Goal: Task Accomplishment & Management: Use online tool/utility

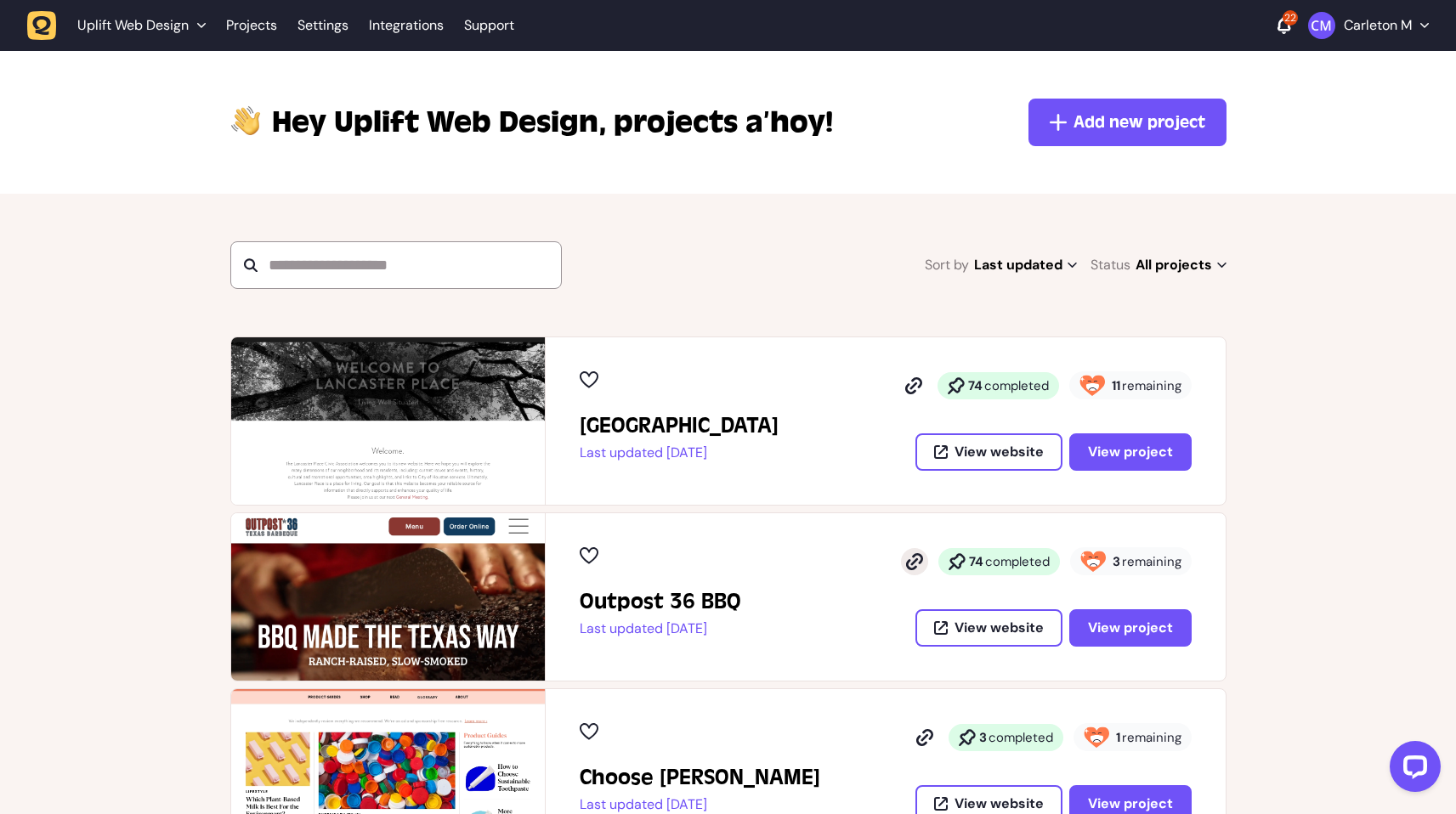
scroll to position [104, 0]
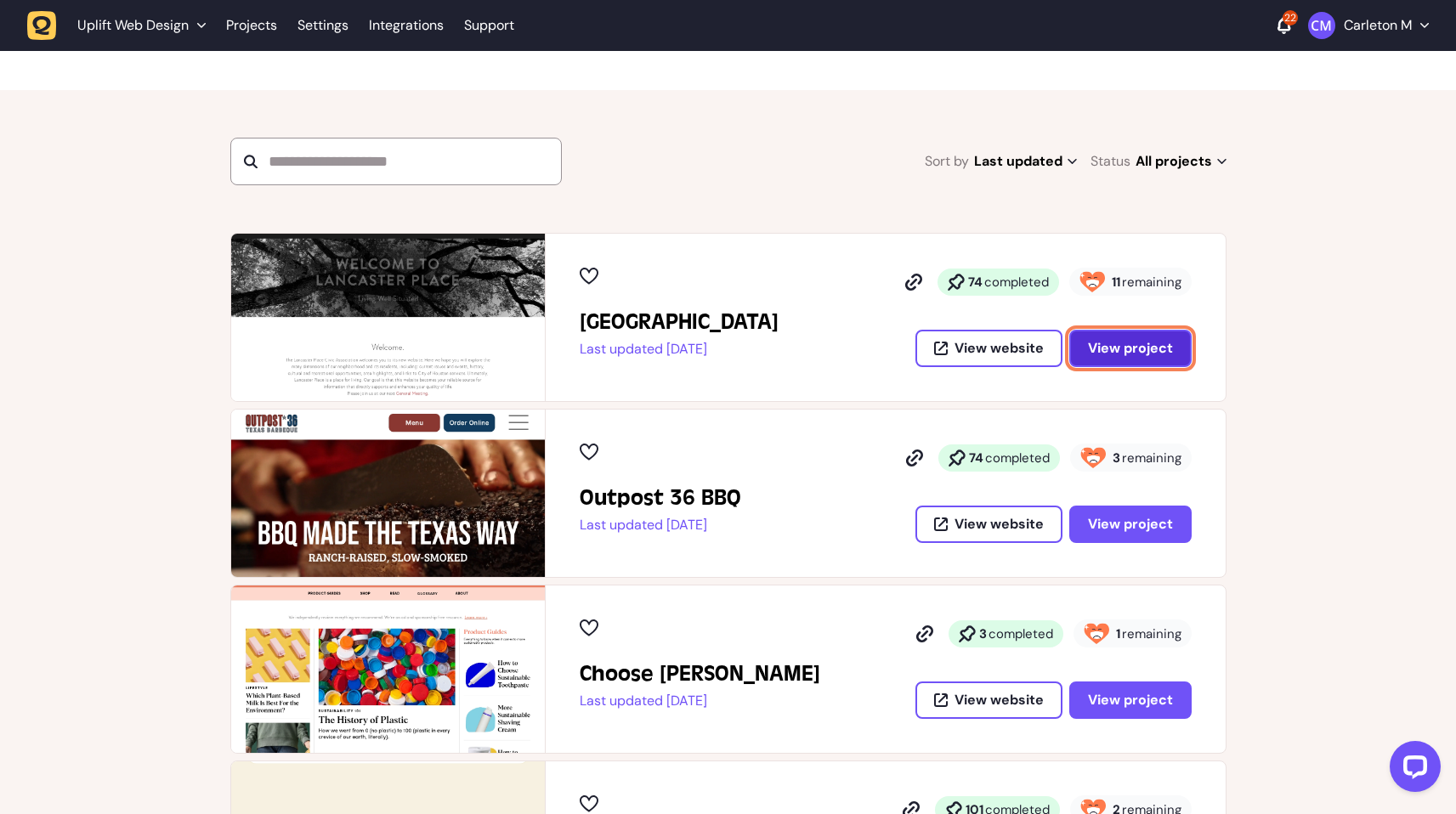
click at [1136, 346] on span "View project" at bounding box center [1130, 348] width 85 height 13
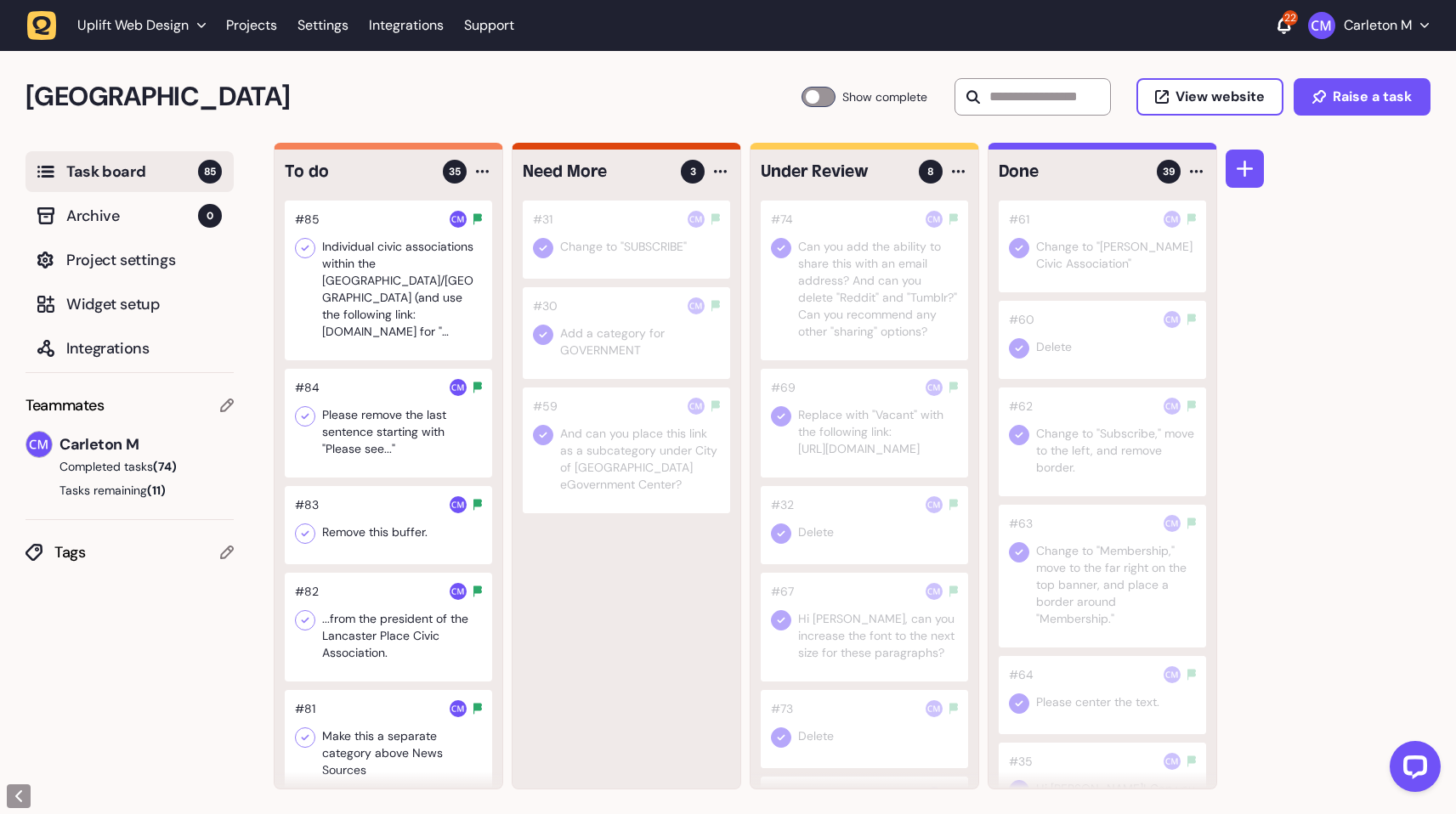
click at [391, 539] on div at bounding box center [389, 524] width 208 height 78
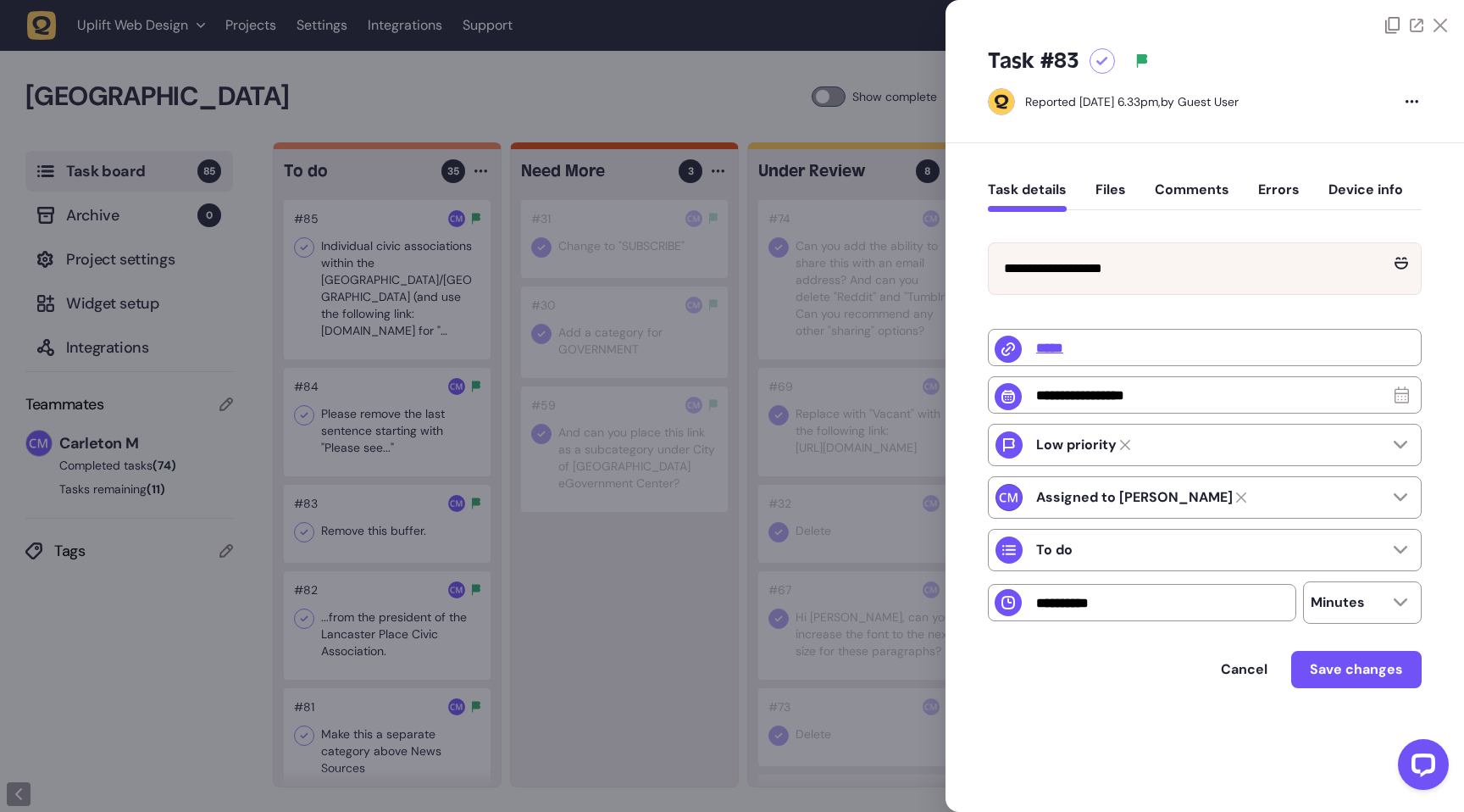
click at [556, 593] on div at bounding box center [732, 406] width 1464 height 812
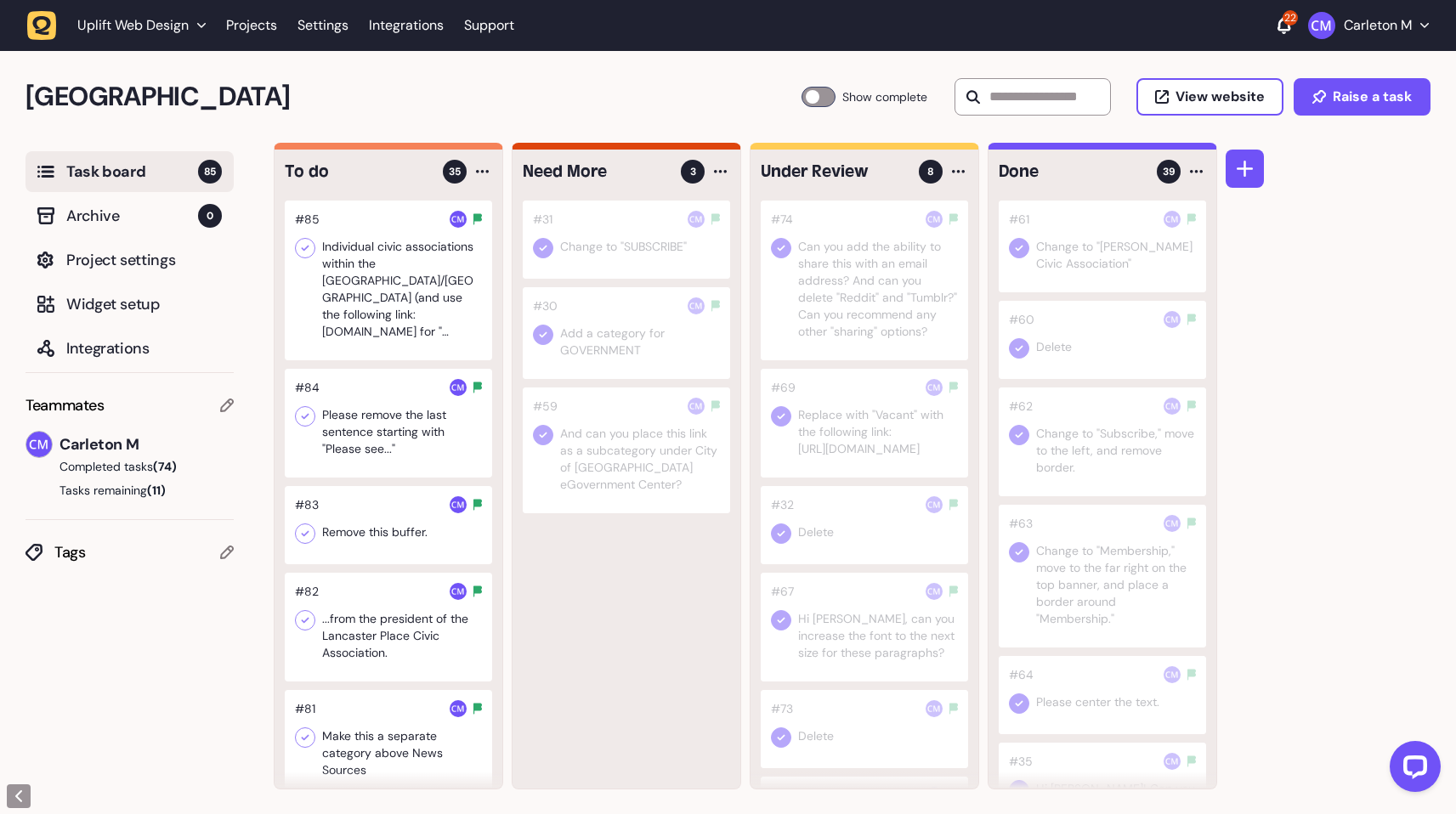
click at [147, 78] on h2 "[GEOGRAPHIC_DATA]" at bounding box center [413, 96] width 776 height 41
click at [243, 31] on link "Projects" at bounding box center [252, 25] width 51 height 30
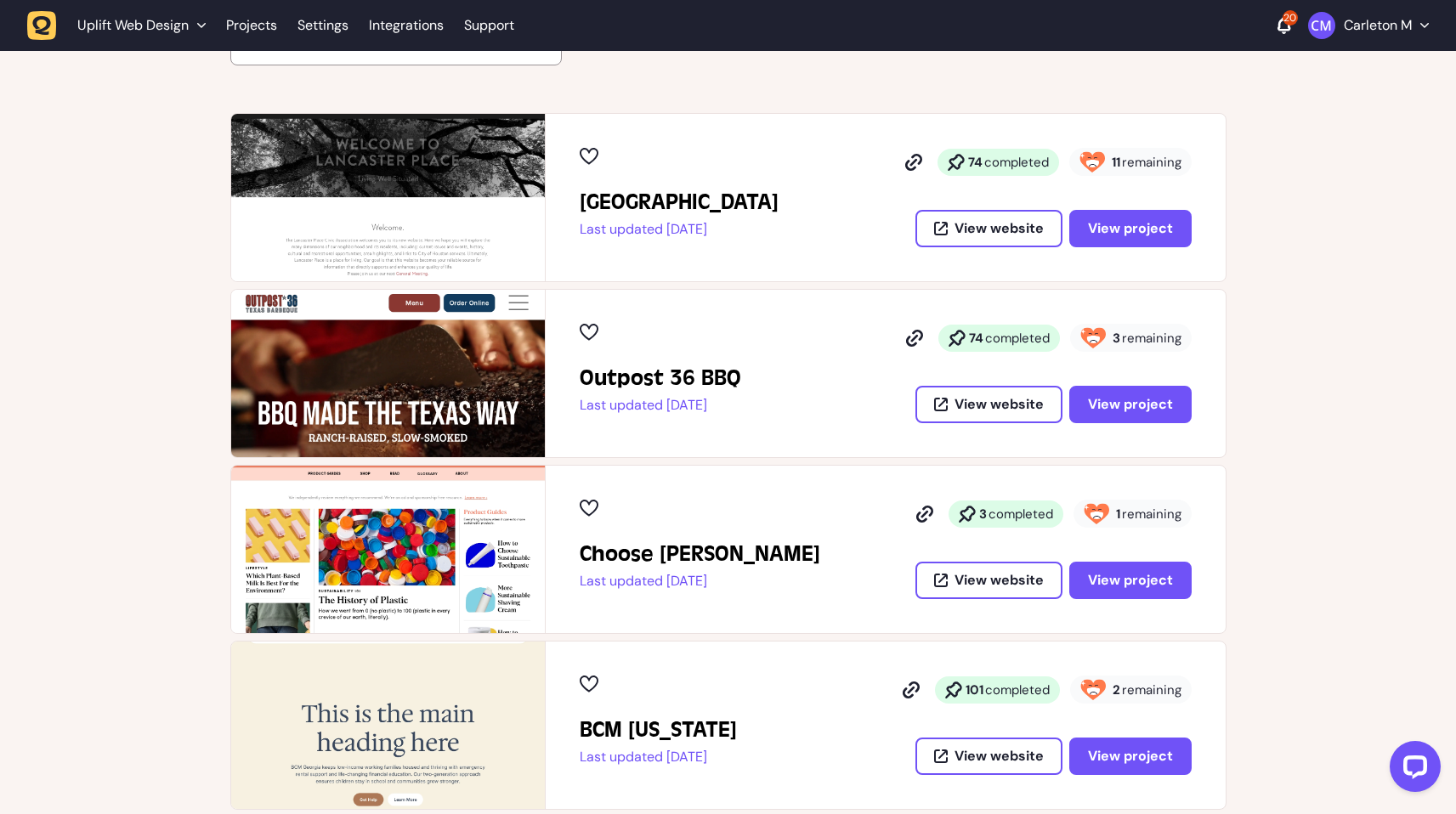
scroll to position [311, 0]
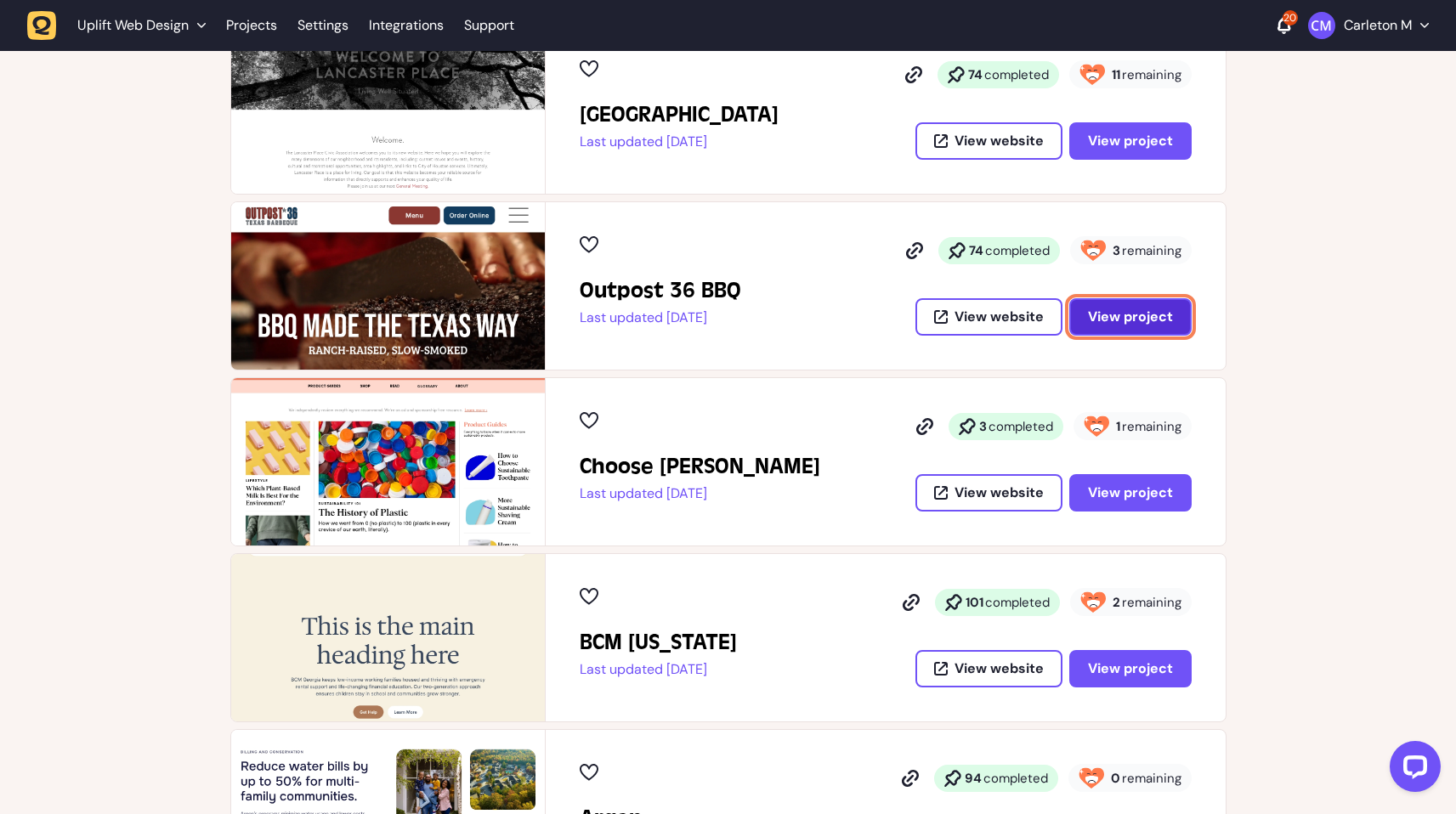
click at [1146, 314] on span "View project" at bounding box center [1130, 317] width 85 height 13
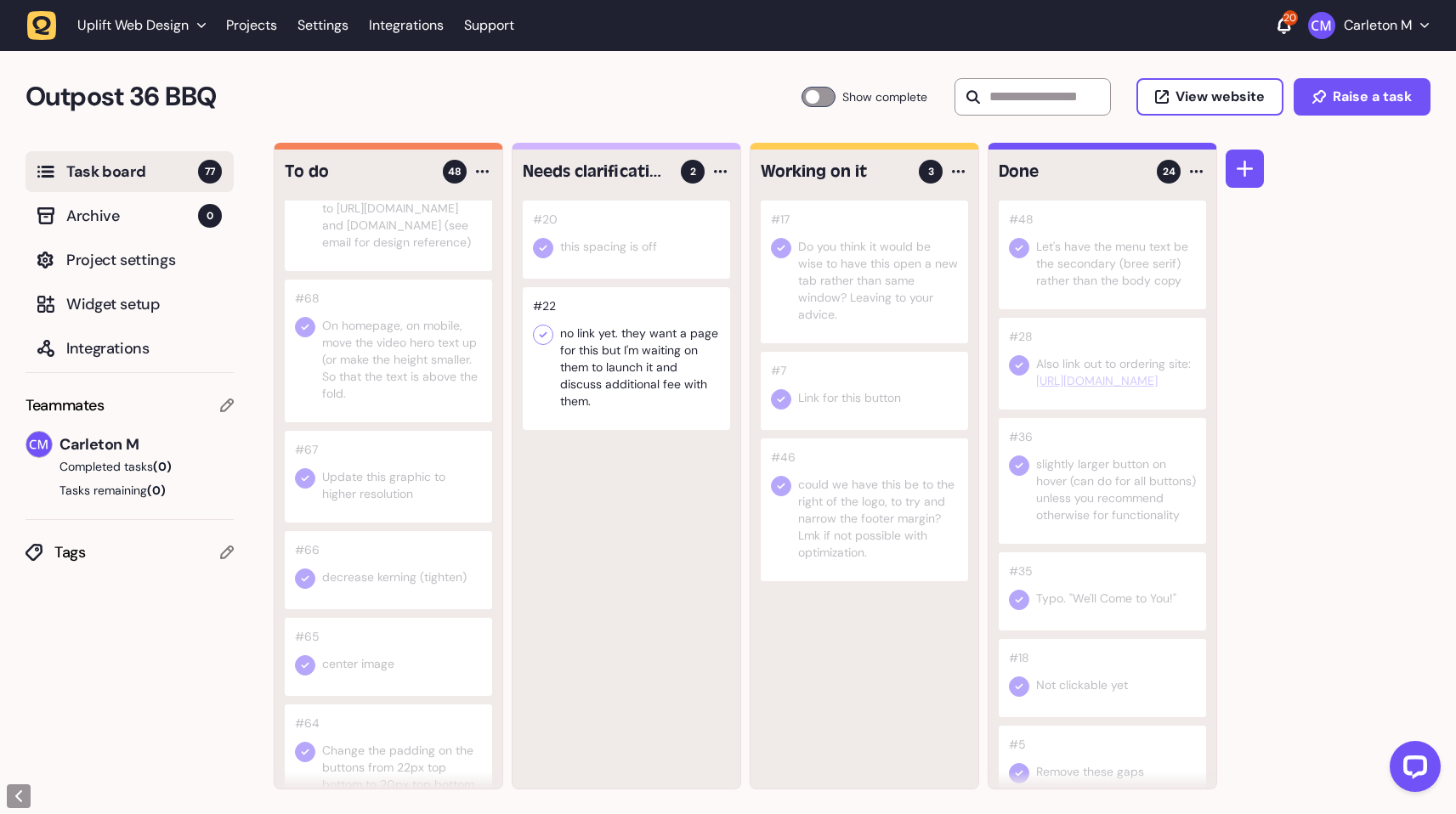
scroll to position [870, 0]
click at [812, 100] on div at bounding box center [818, 97] width 34 height 21
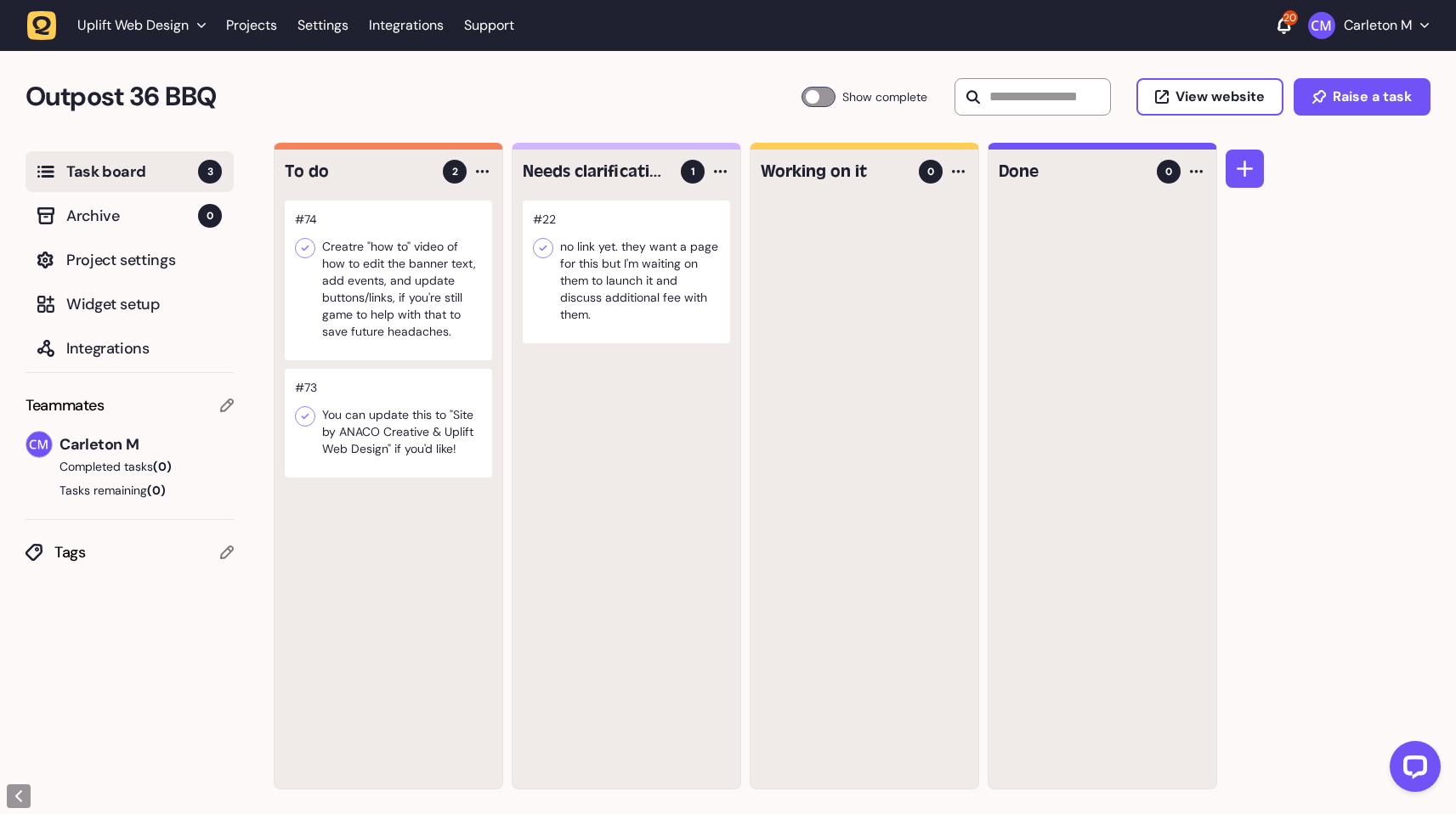
scroll to position [0, 0]
click at [619, 307] on div at bounding box center [627, 272] width 208 height 142
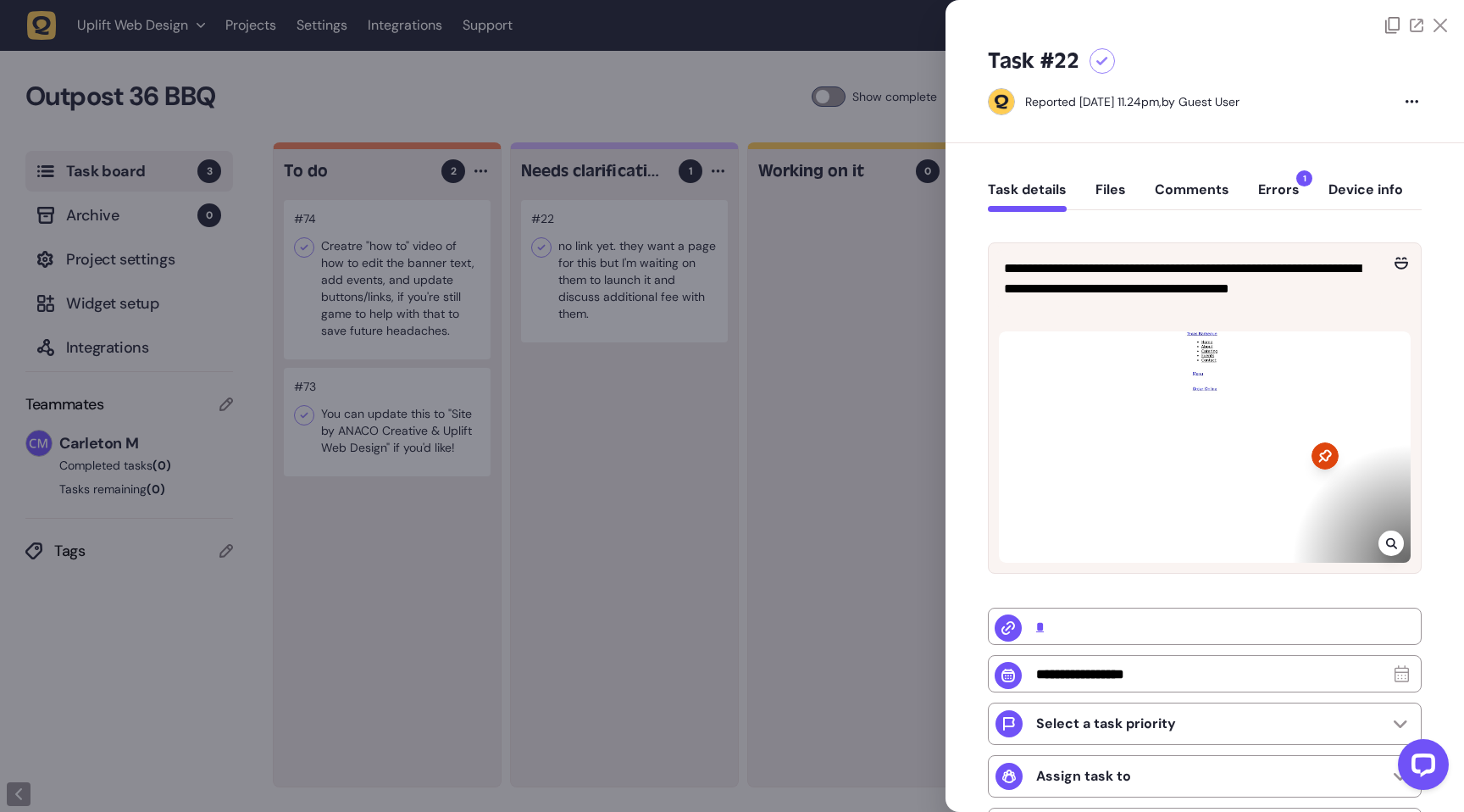
click at [625, 463] on div at bounding box center [732, 406] width 1464 height 812
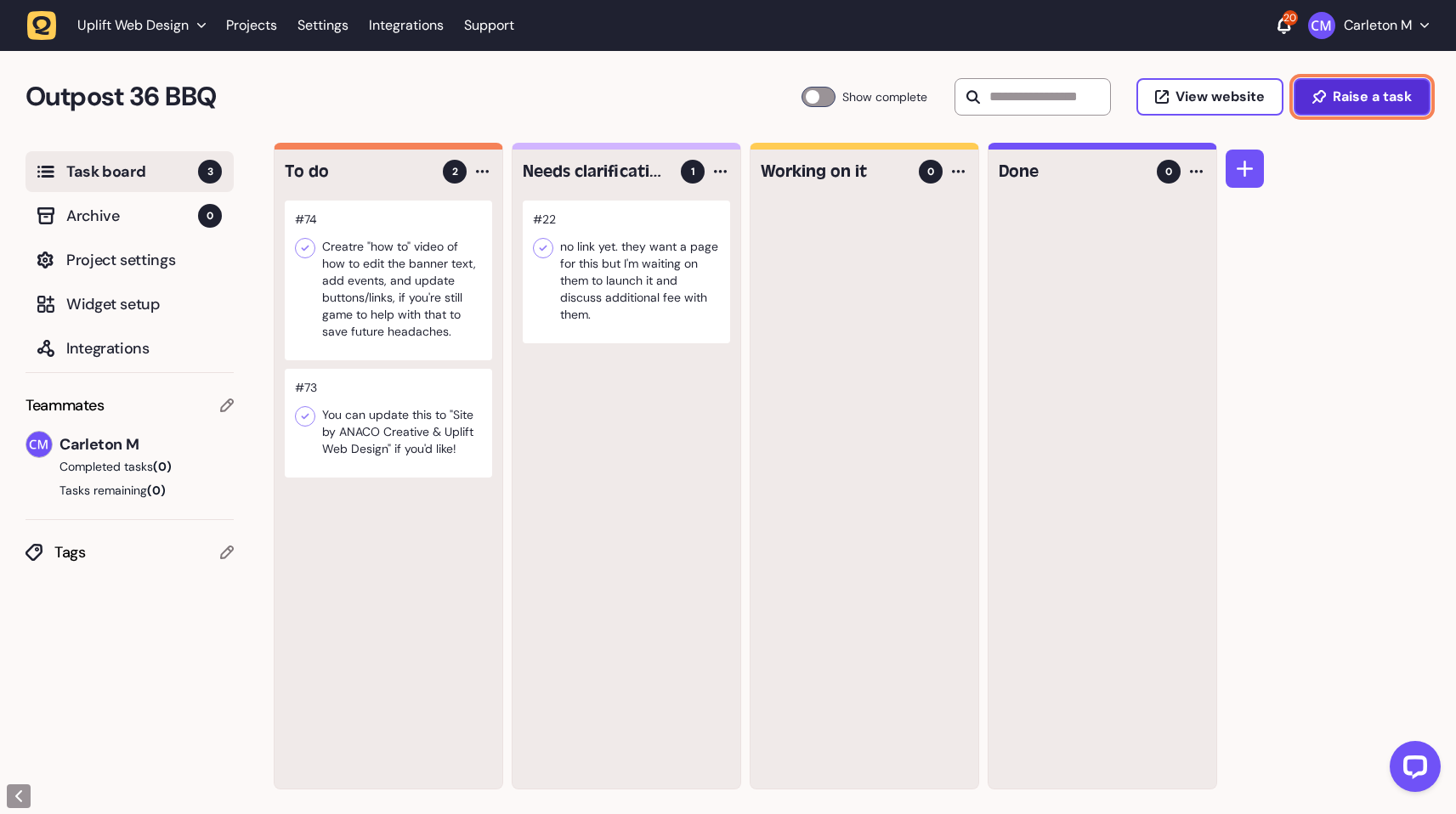
click at [1381, 103] on span "Raise a task" at bounding box center [1372, 96] width 79 height 13
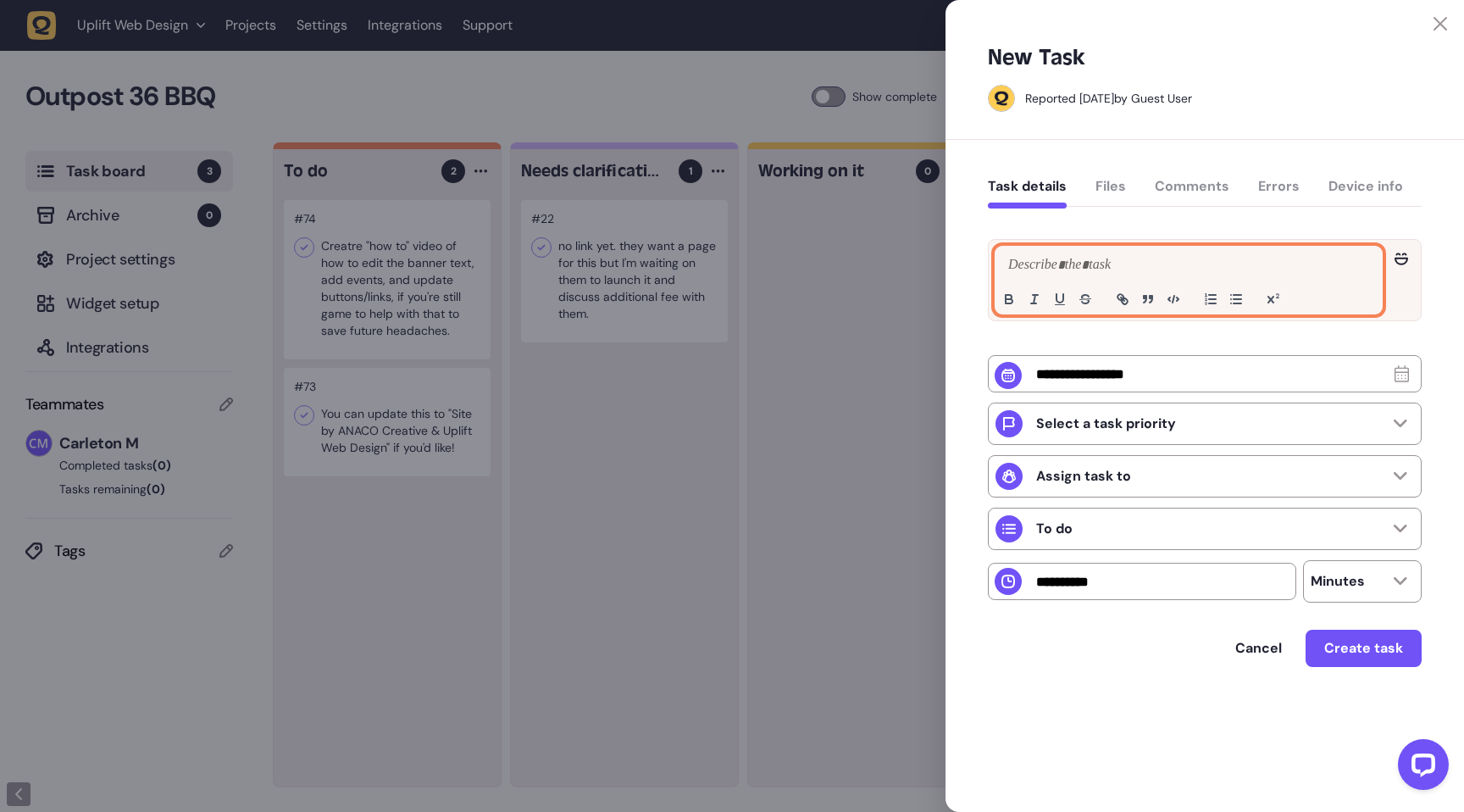
click at [1078, 268] on p at bounding box center [1188, 265] width 370 height 21
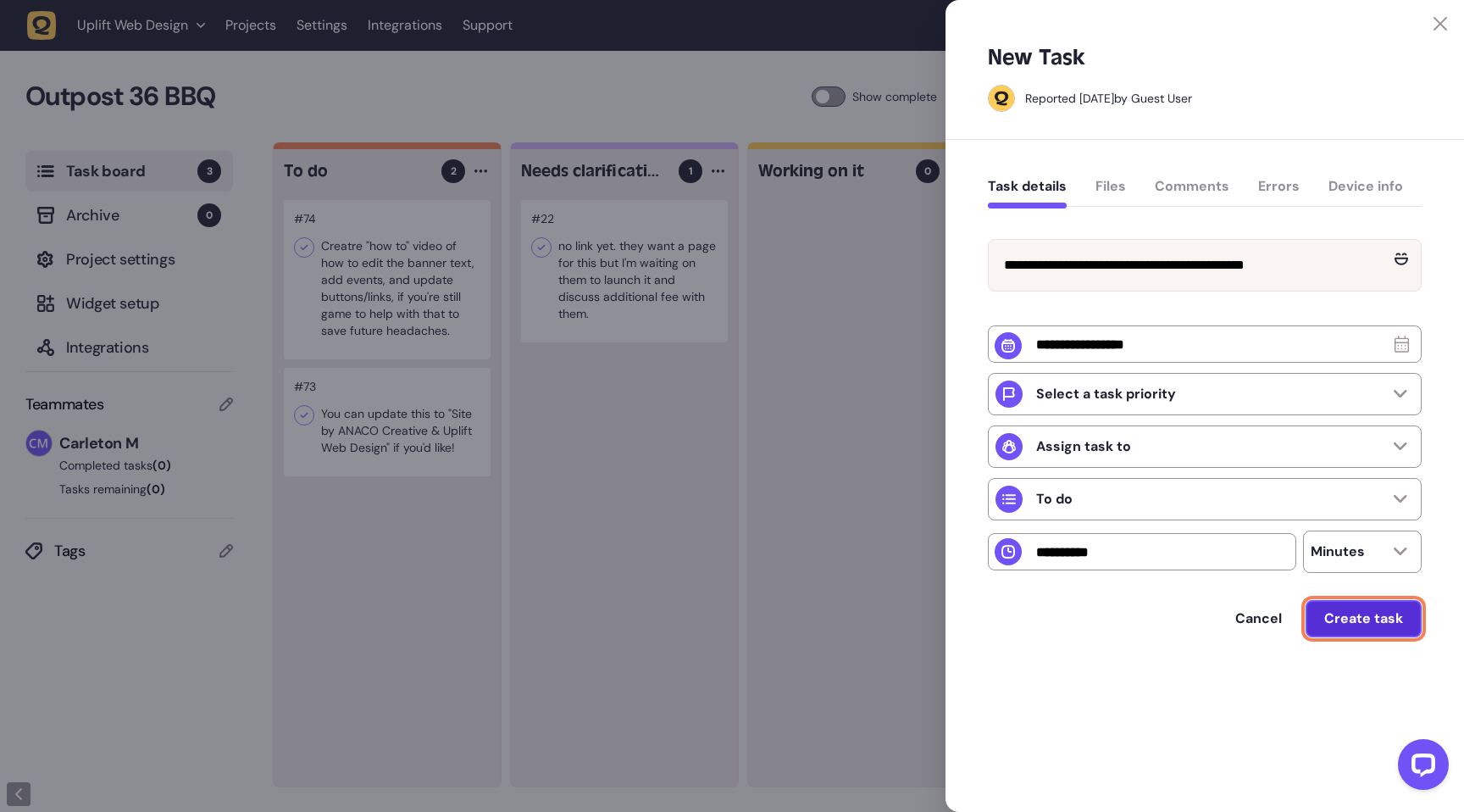
click at [1361, 626] on span "Create task" at bounding box center [1364, 618] width 79 height 13
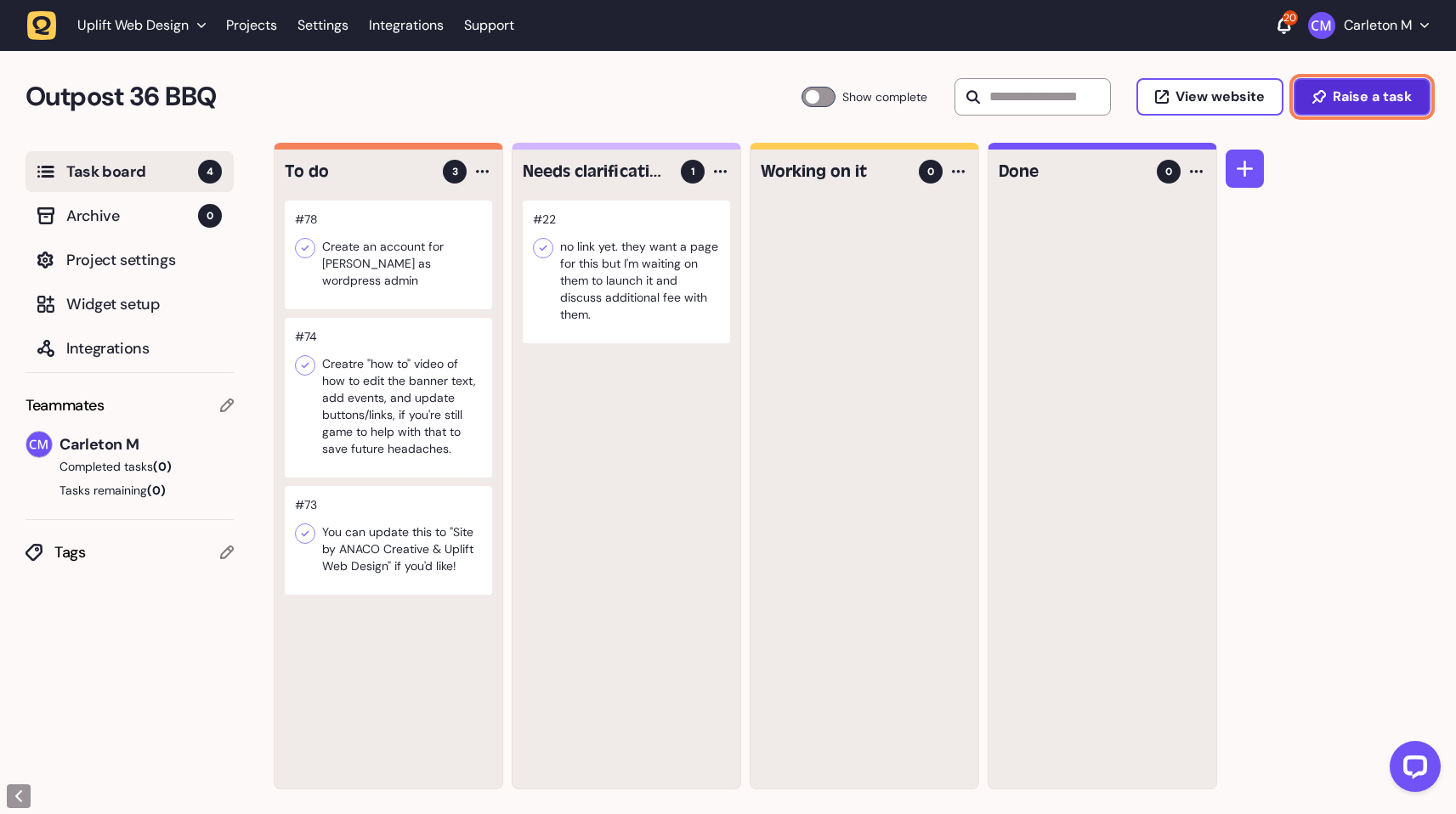
click at [1356, 86] on button "Raise a task" at bounding box center [1362, 97] width 137 height 38
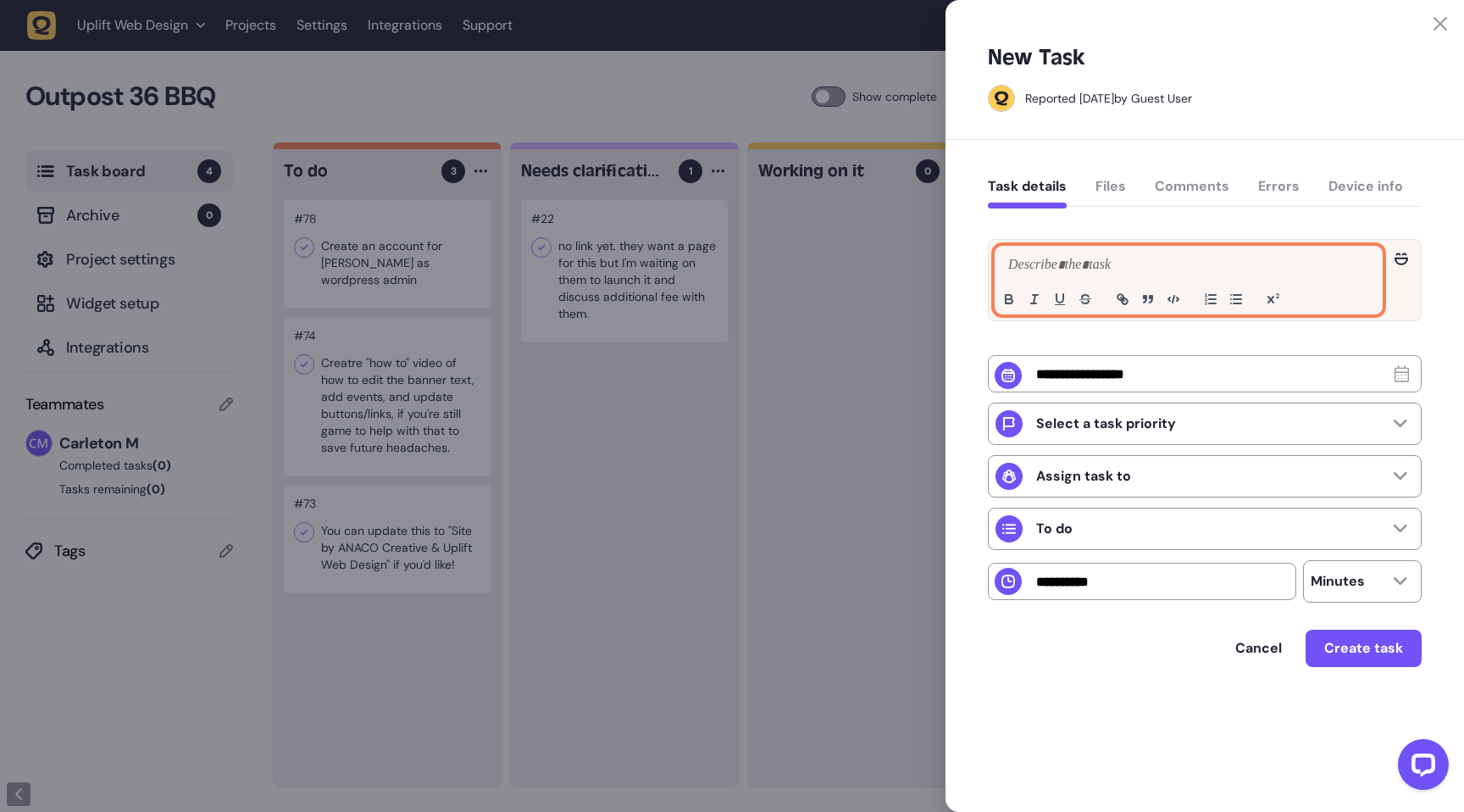
click at [1127, 279] on div at bounding box center [1188, 279] width 387 height 67
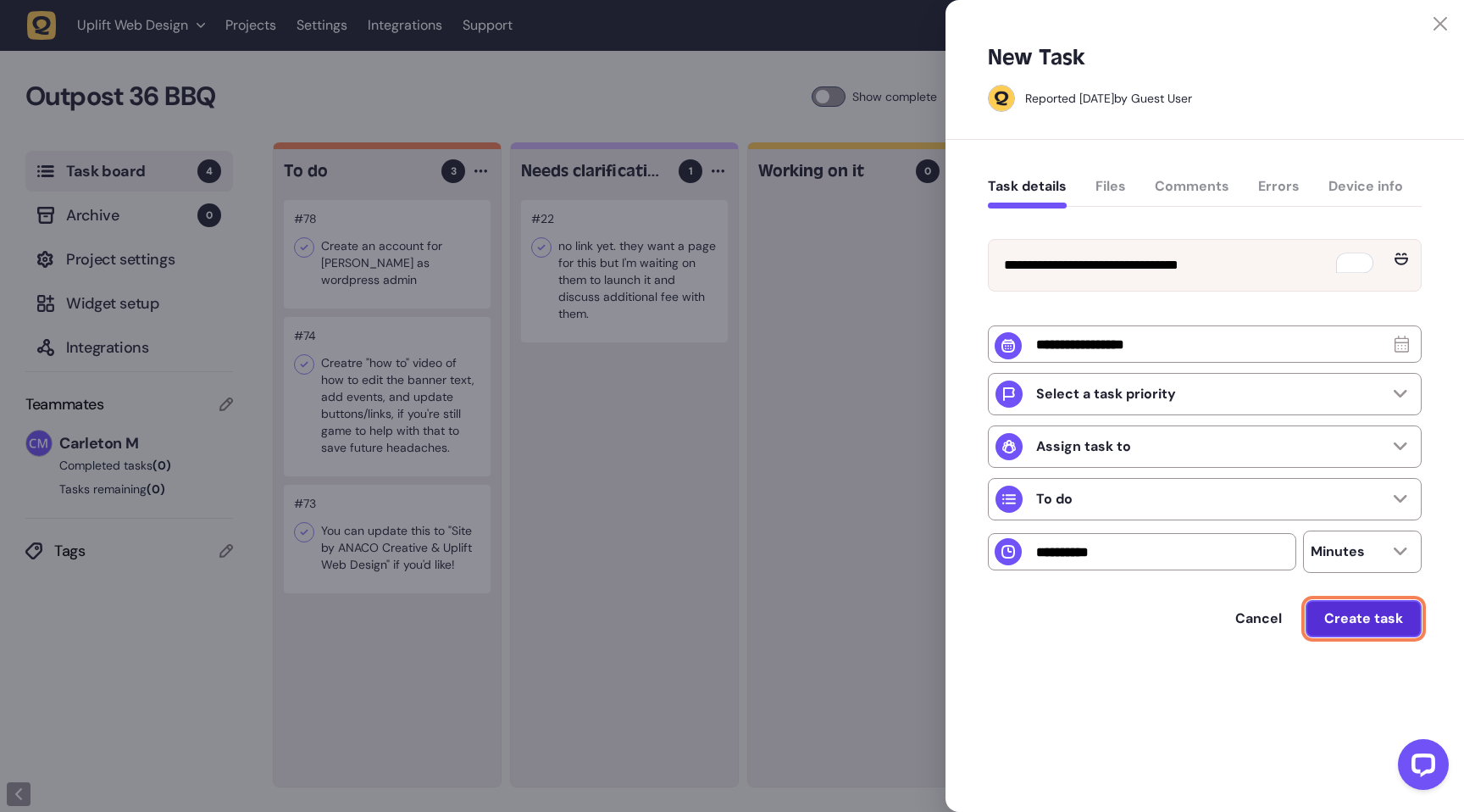
click at [1369, 626] on span "Create task" at bounding box center [1364, 618] width 79 height 13
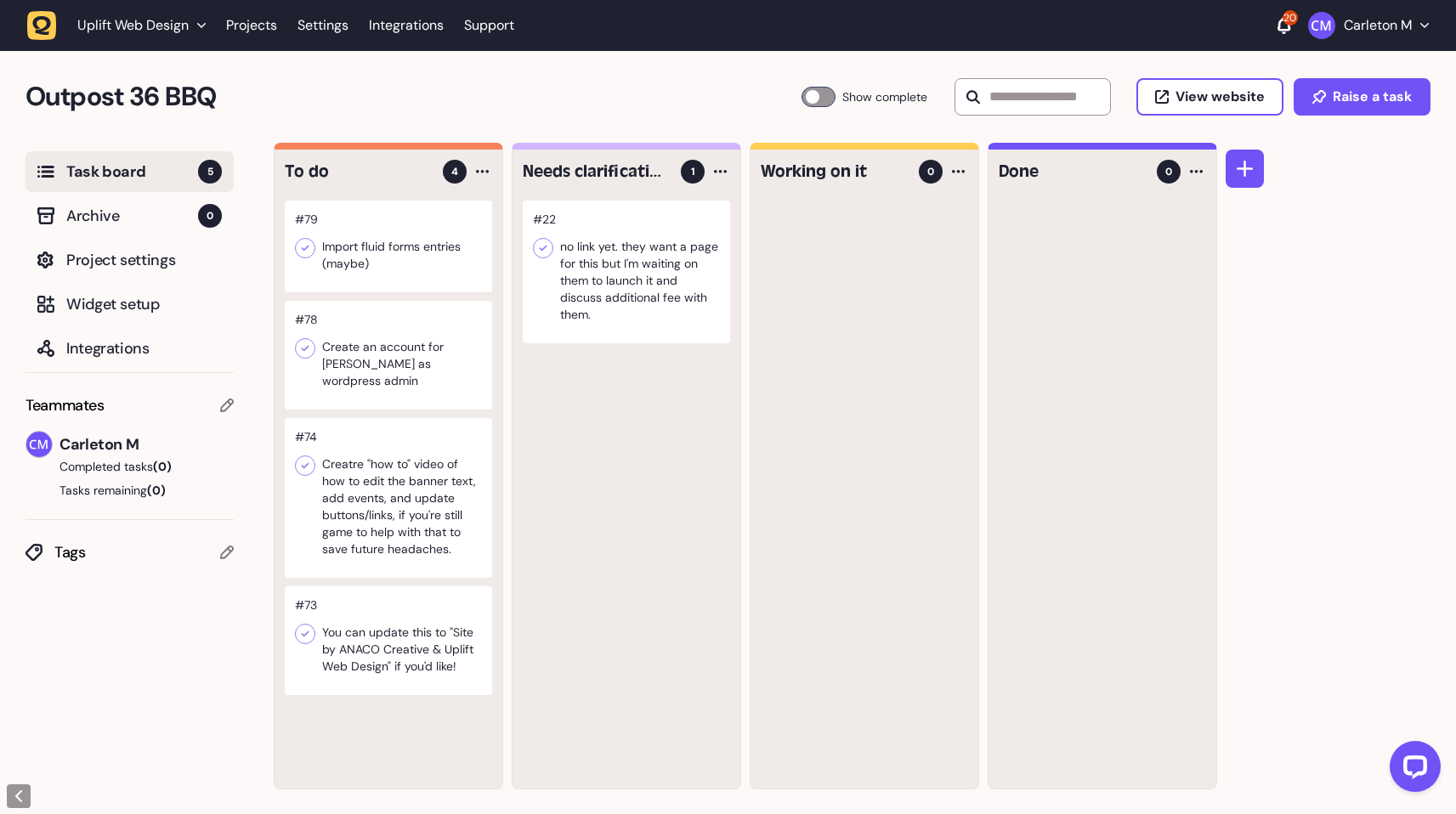
scroll to position [1, 0]
click at [1357, 107] on button "Raise a task" at bounding box center [1362, 96] width 137 height 38
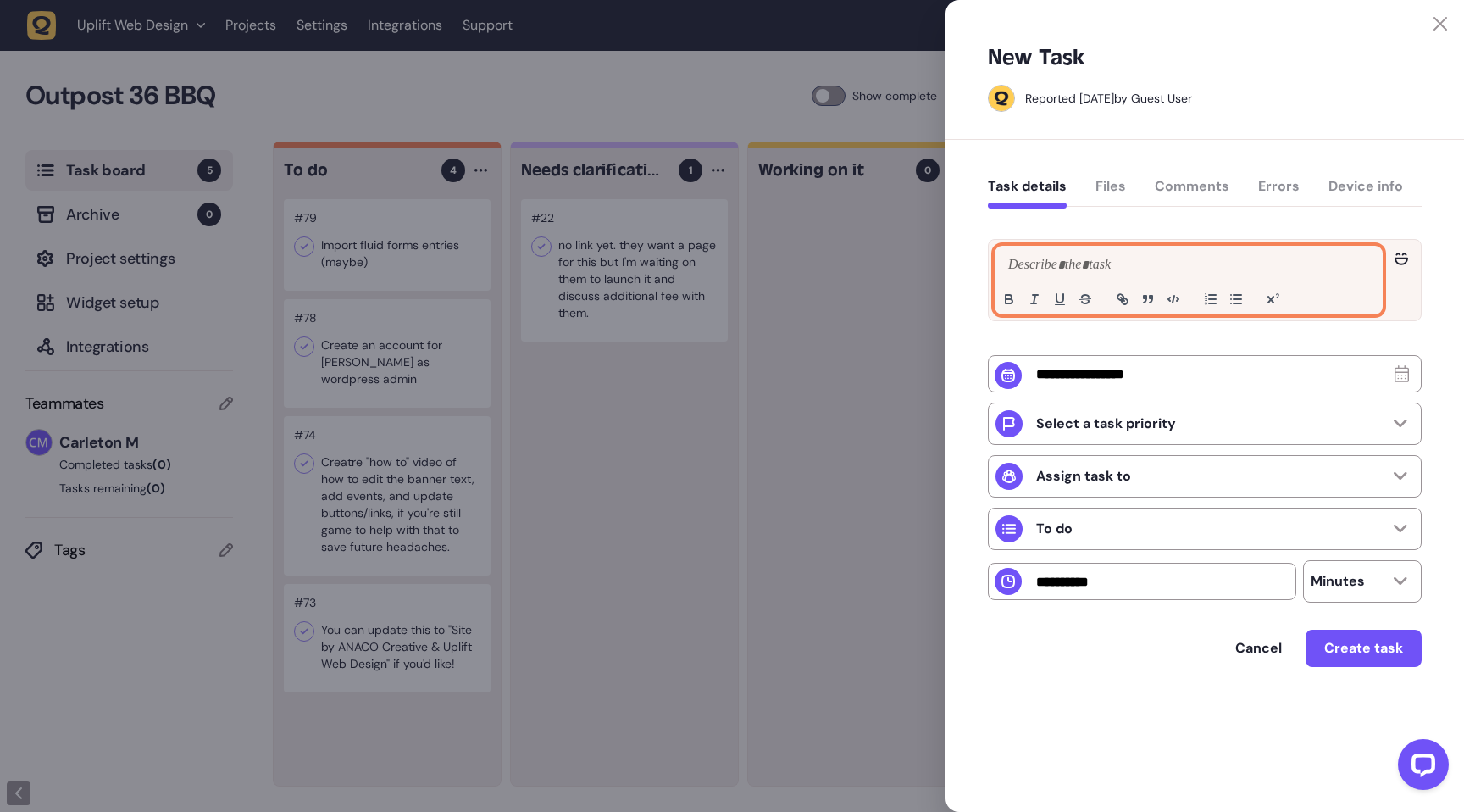
click at [1155, 270] on p at bounding box center [1188, 265] width 370 height 21
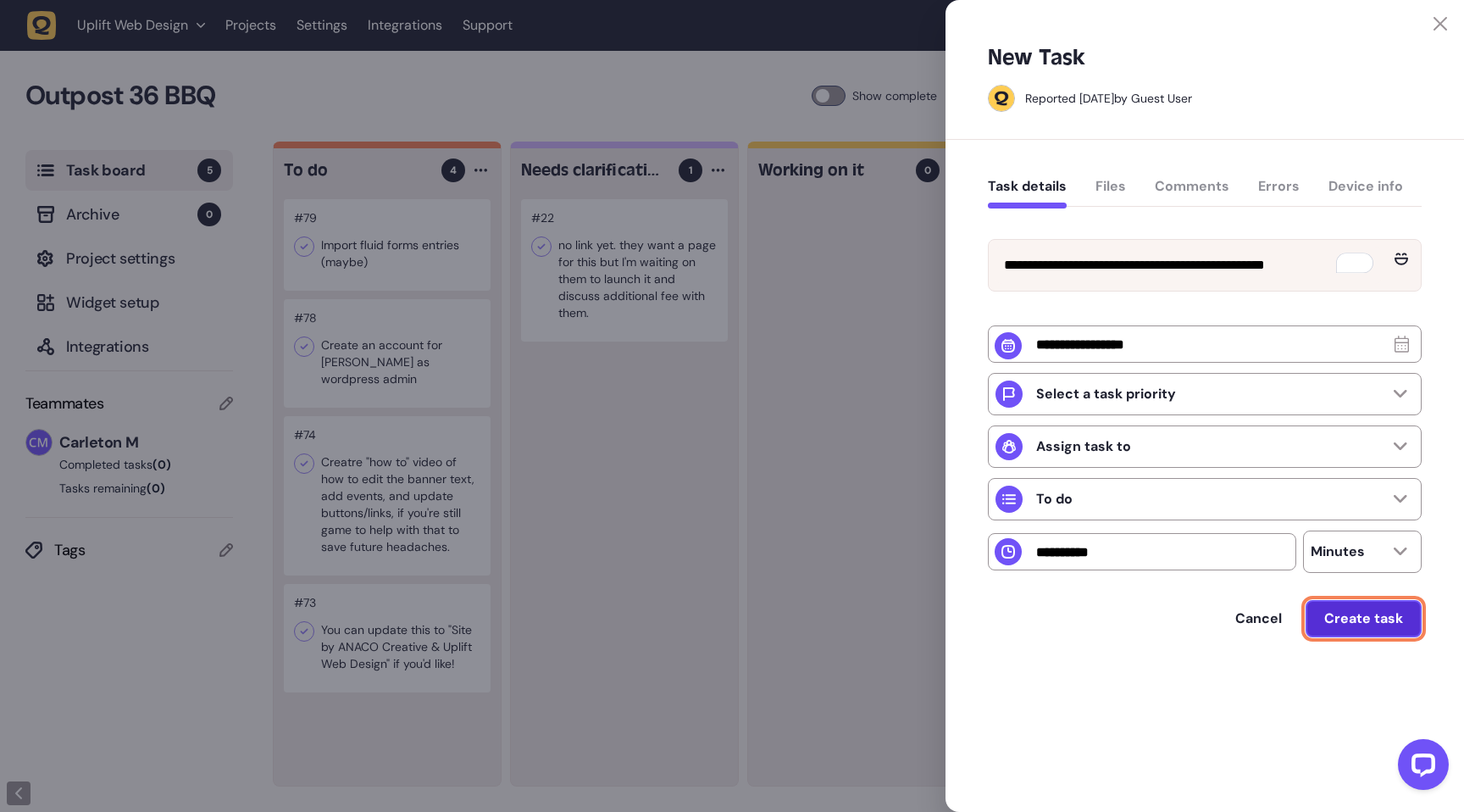
click at [1371, 637] on button "Create task" at bounding box center [1363, 619] width 116 height 38
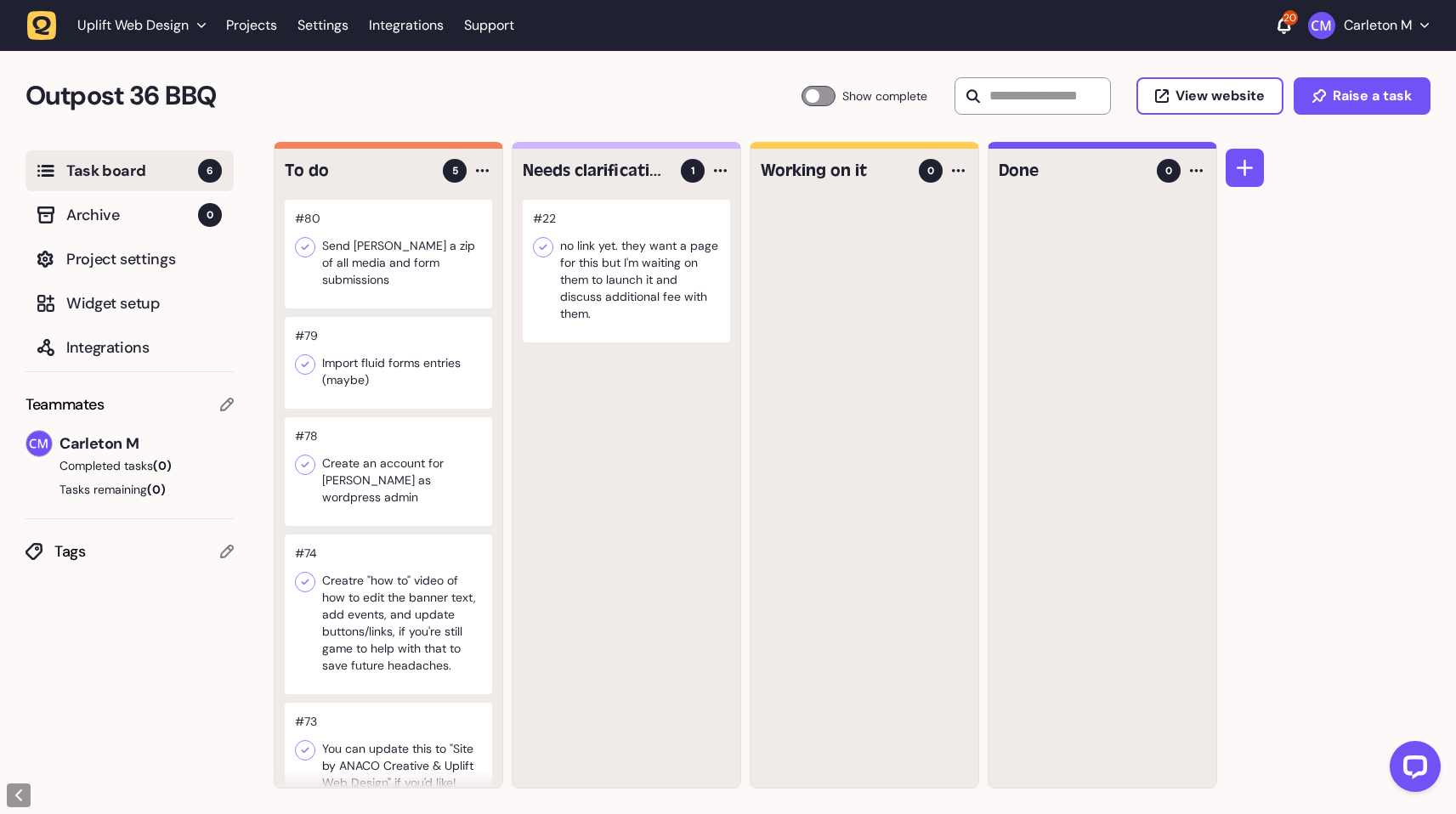
scroll to position [0, 0]
